Goal: Obtain resource: Obtain resource

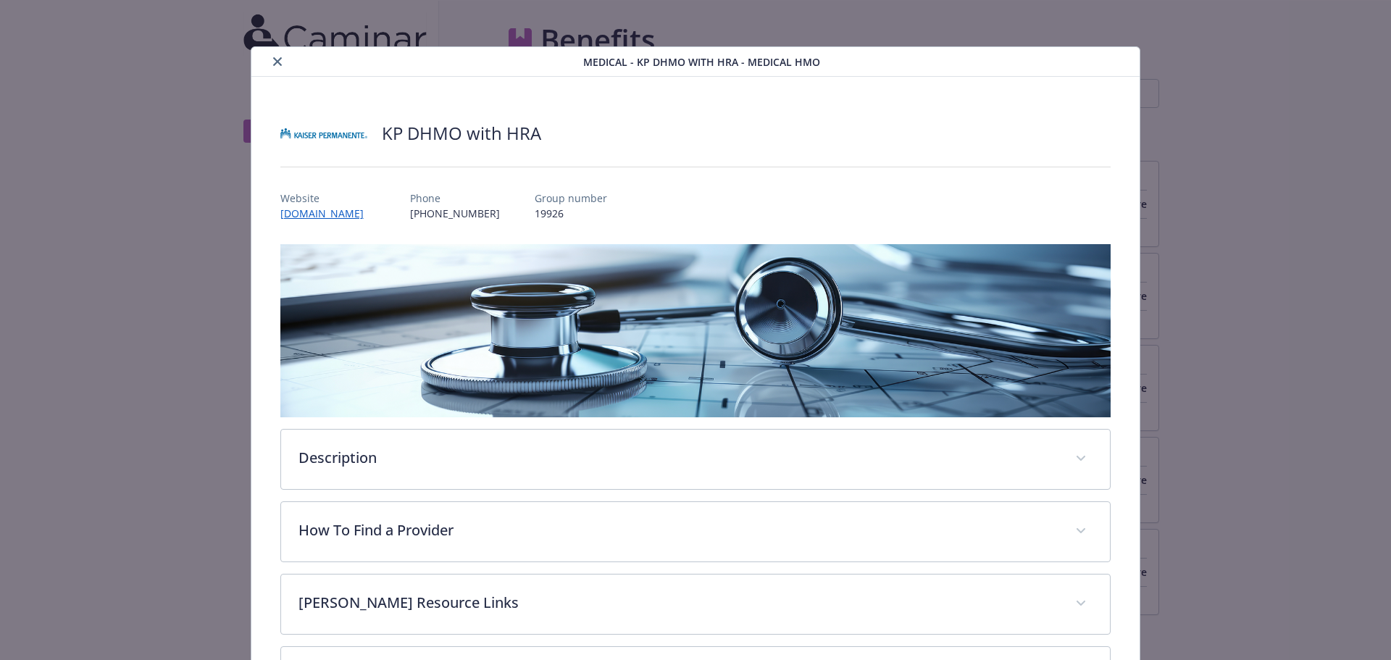
scroll to position [696, 0]
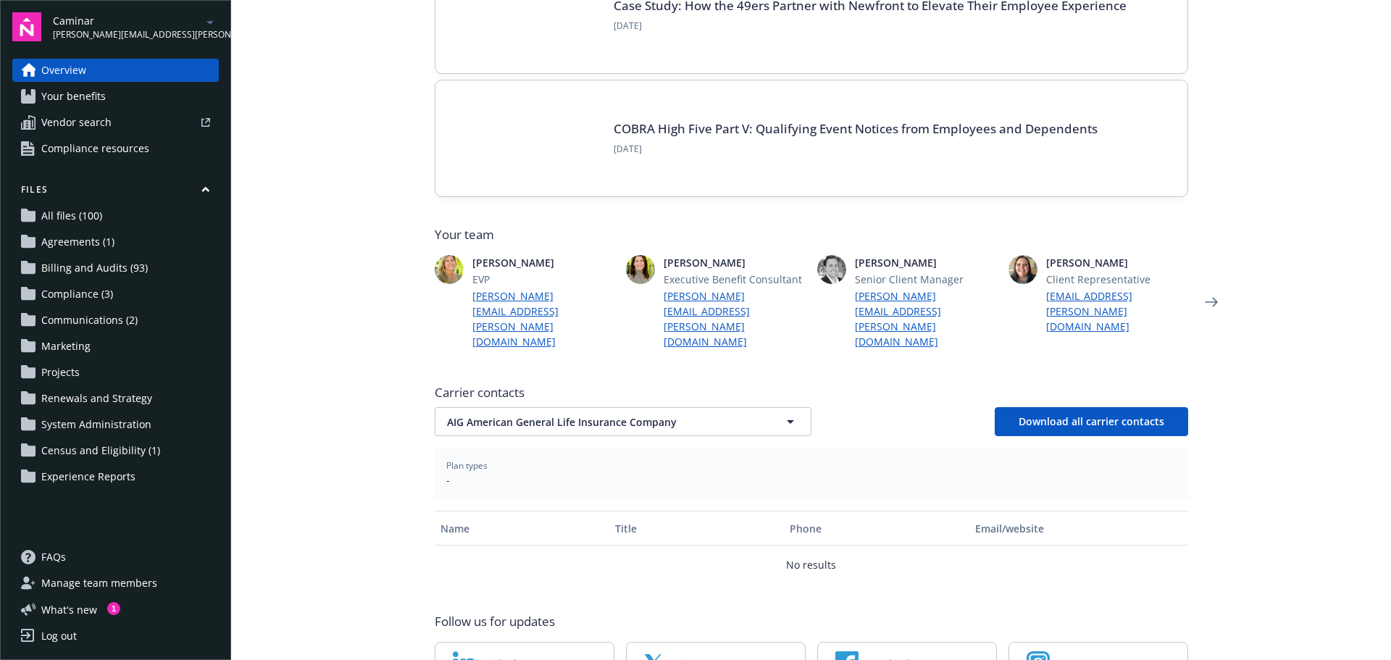
scroll to position [217, 0]
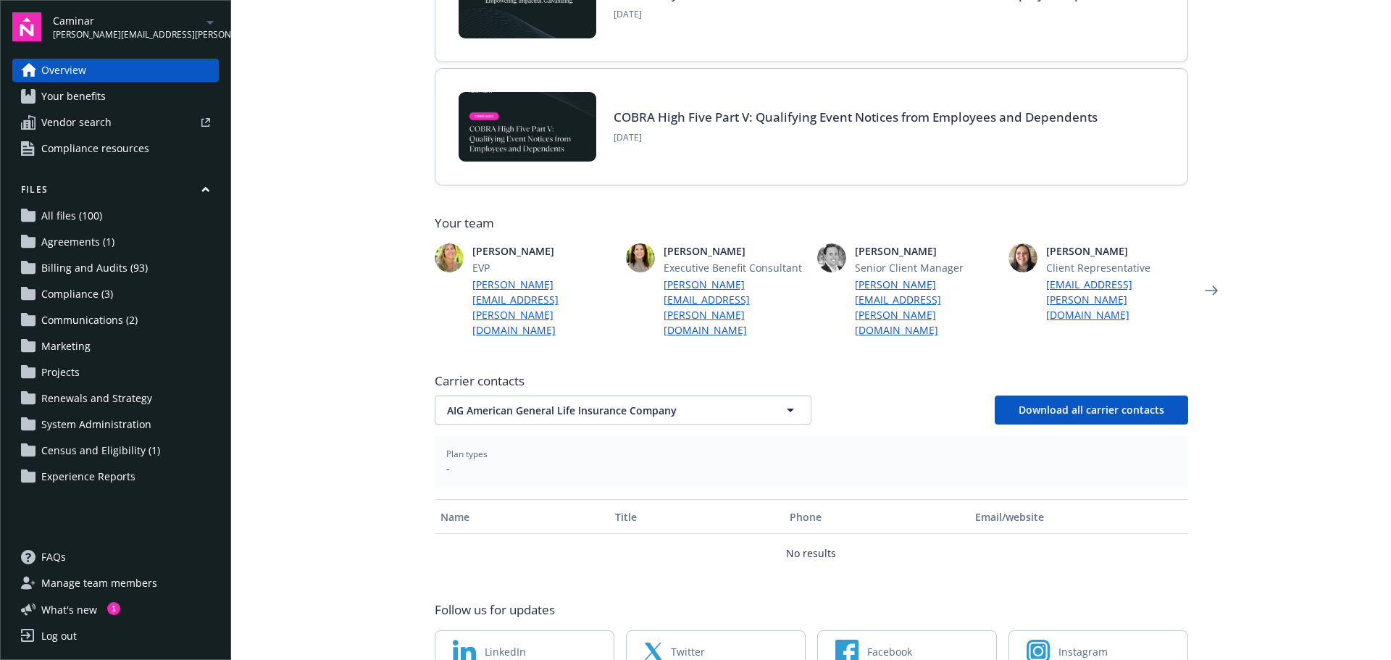
click at [139, 270] on span "Billing and Audits (93)" at bounding box center [94, 268] width 107 height 23
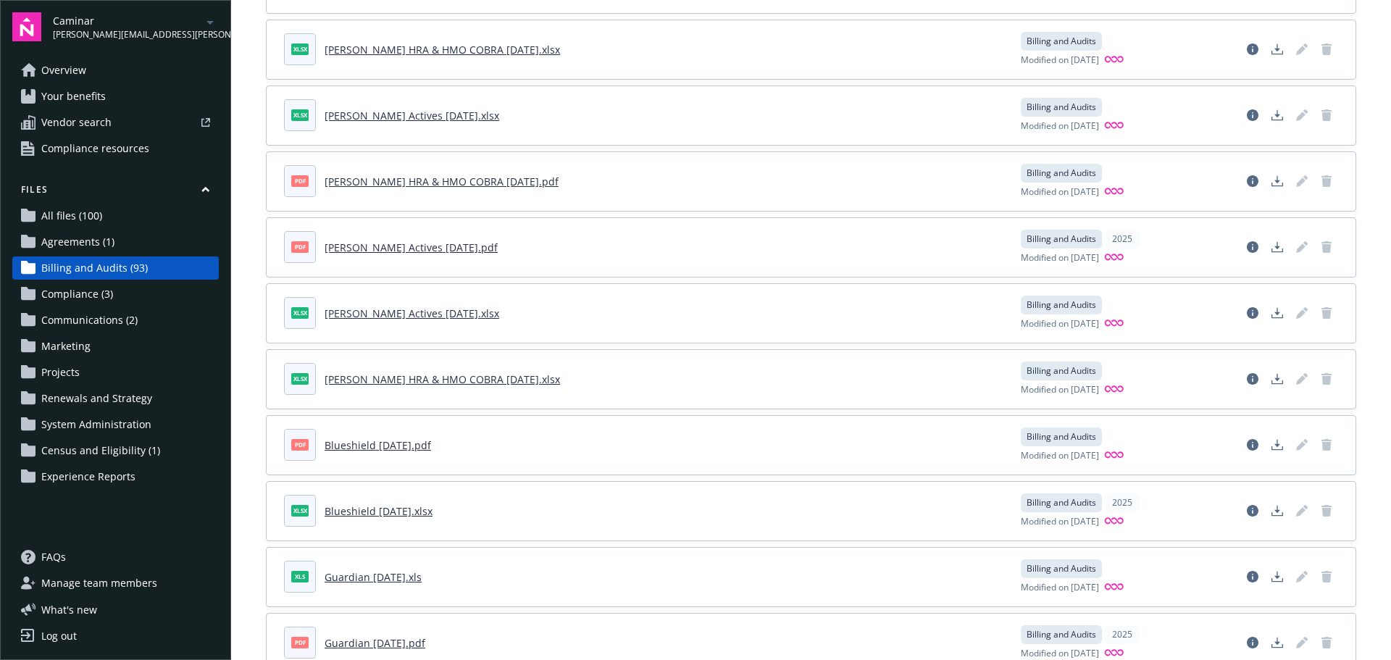
scroll to position [942, 0]
